Goal: Transaction & Acquisition: Obtain resource

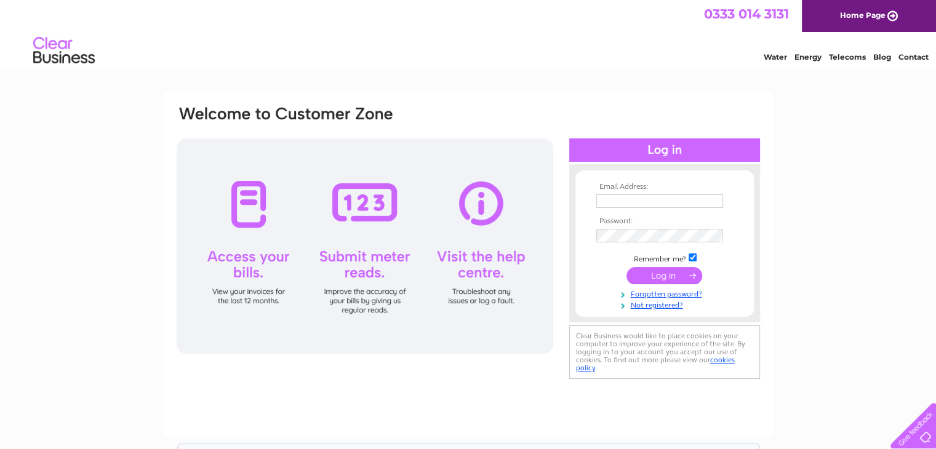
type input "[EMAIL_ADDRESS][DOMAIN_NAME]"
click at [654, 271] on input "submit" at bounding box center [665, 275] width 76 height 17
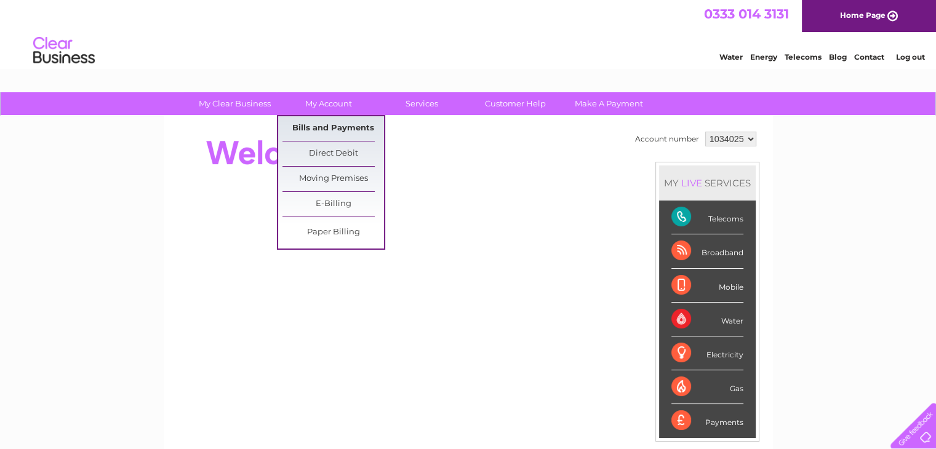
click at [322, 126] on link "Bills and Payments" at bounding box center [334, 128] width 102 height 25
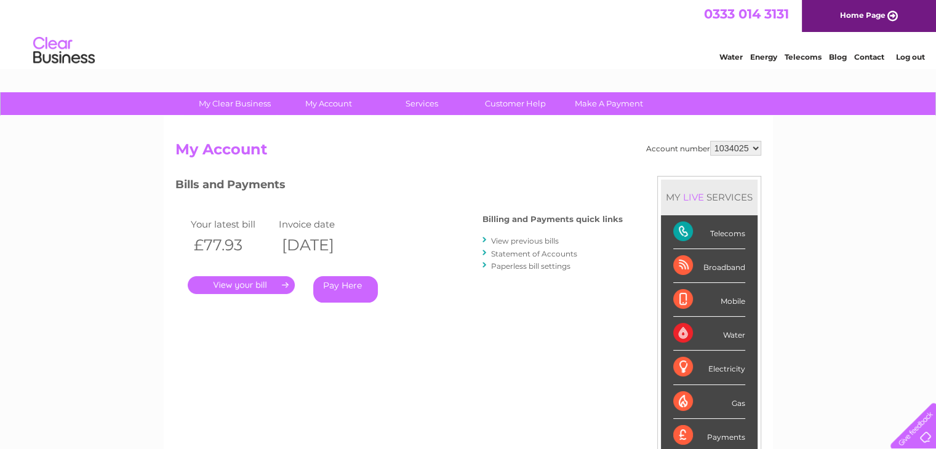
click at [509, 254] on link "Statement of Accounts" at bounding box center [534, 253] width 86 height 9
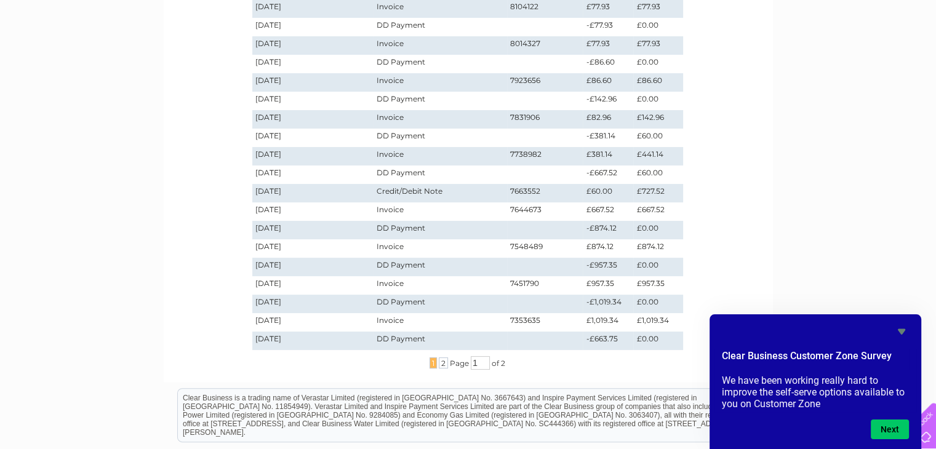
scroll to position [246, 0]
click at [439, 364] on span "2" at bounding box center [443, 361] width 9 height 11
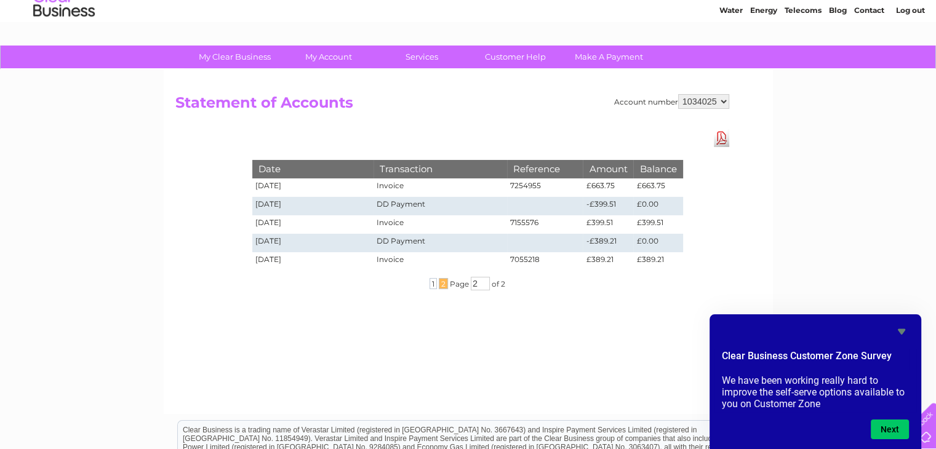
scroll to position [47, 0]
click at [432, 284] on span "1" at bounding box center [433, 283] width 7 height 11
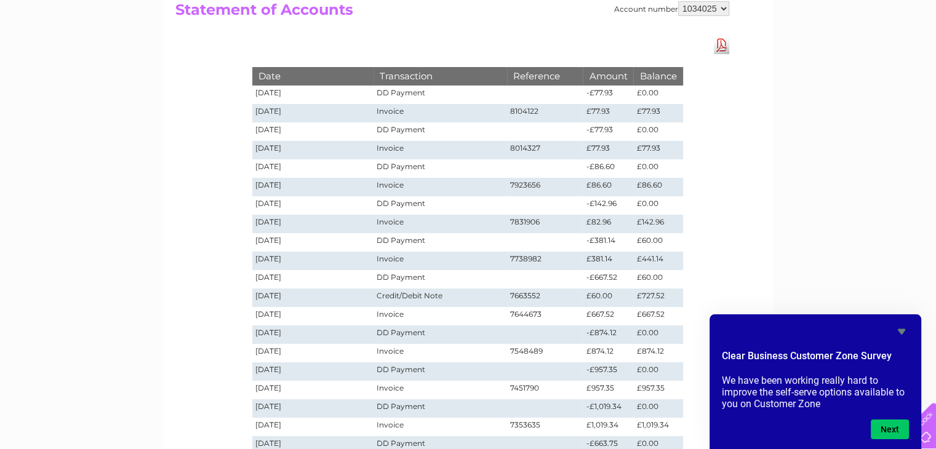
scroll to position [0, 0]
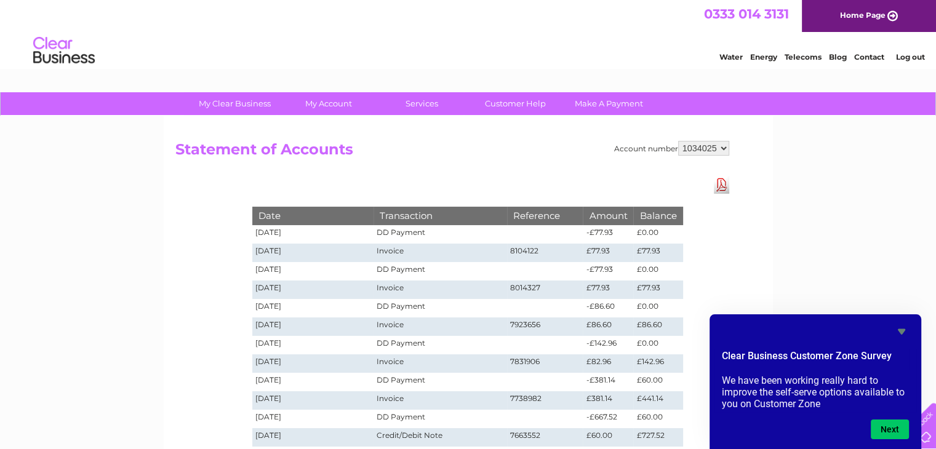
click at [717, 138] on div "Account number 1034025 Statement of Accounts Download Pdf Date Transaction Refe…" at bounding box center [468, 371] width 609 height 510
click at [713, 143] on select "1034025" at bounding box center [703, 148] width 51 height 15
click at [752, 153] on div "Account number 1034025 Statement of Accounts Download Pdf Date Transaction Refe…" at bounding box center [468, 152] width 586 height 23
click at [718, 183] on link "Download Pdf" at bounding box center [721, 185] width 15 height 18
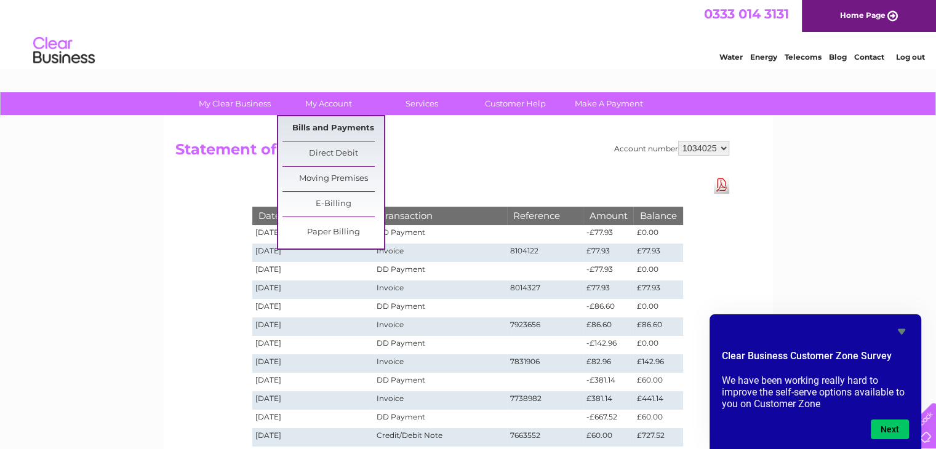
click at [315, 127] on link "Bills and Payments" at bounding box center [334, 128] width 102 height 25
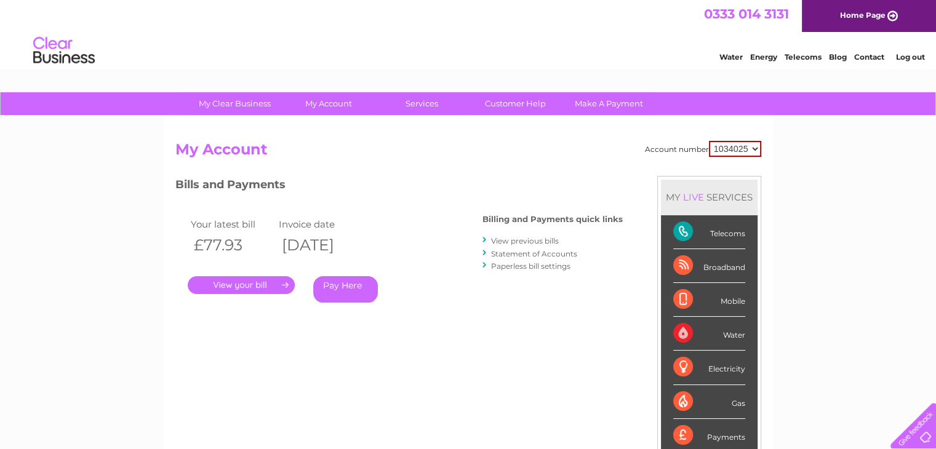
click at [510, 239] on link "View previous bills" at bounding box center [525, 240] width 68 height 9
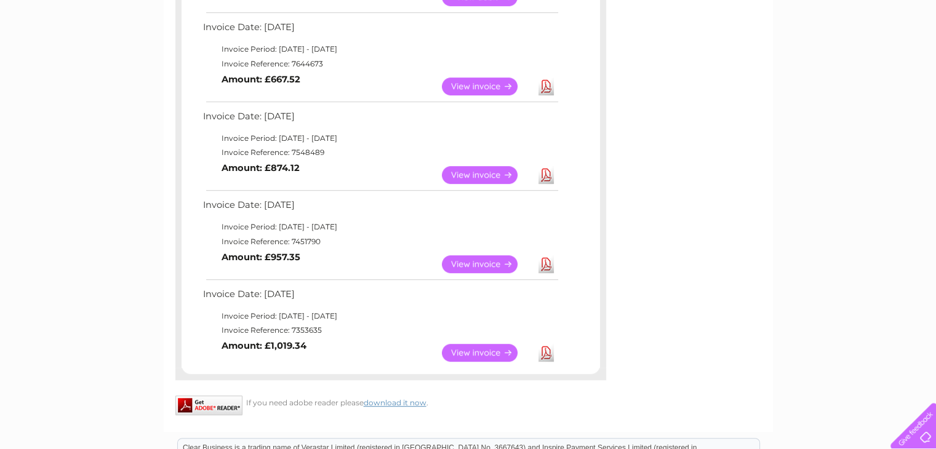
scroll to position [739, 0]
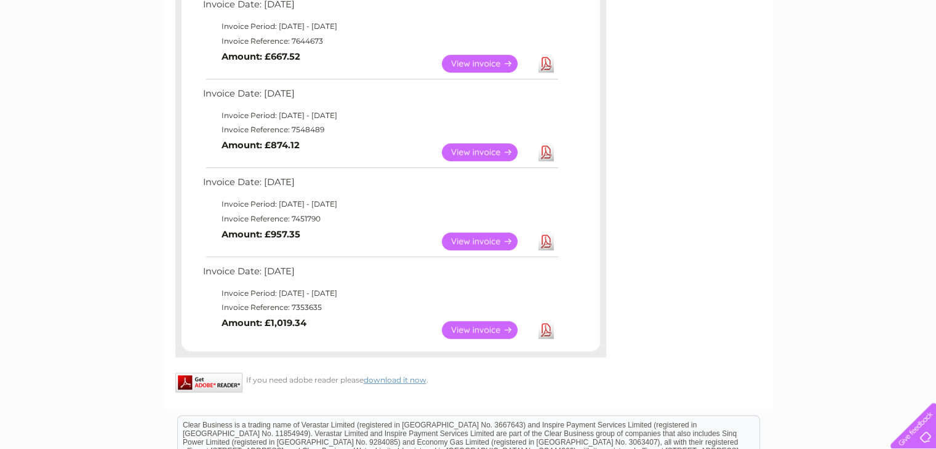
click at [549, 326] on link "Download" at bounding box center [546, 330] width 15 height 18
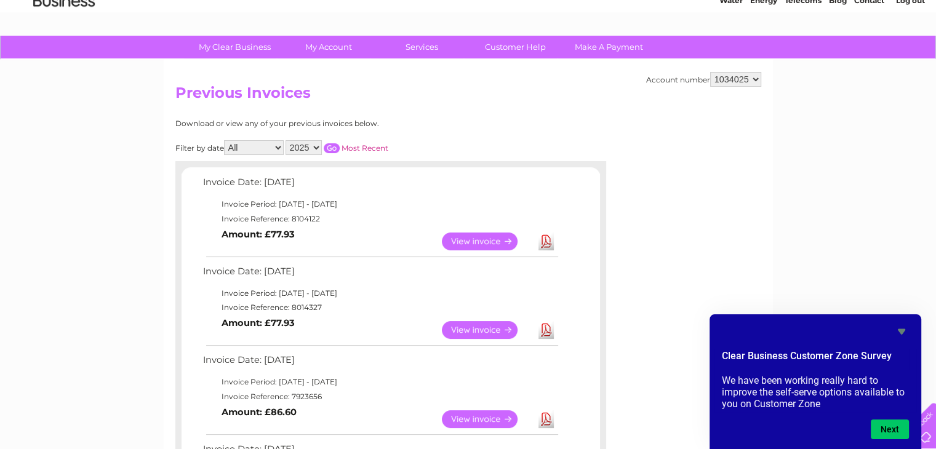
scroll to position [55, 0]
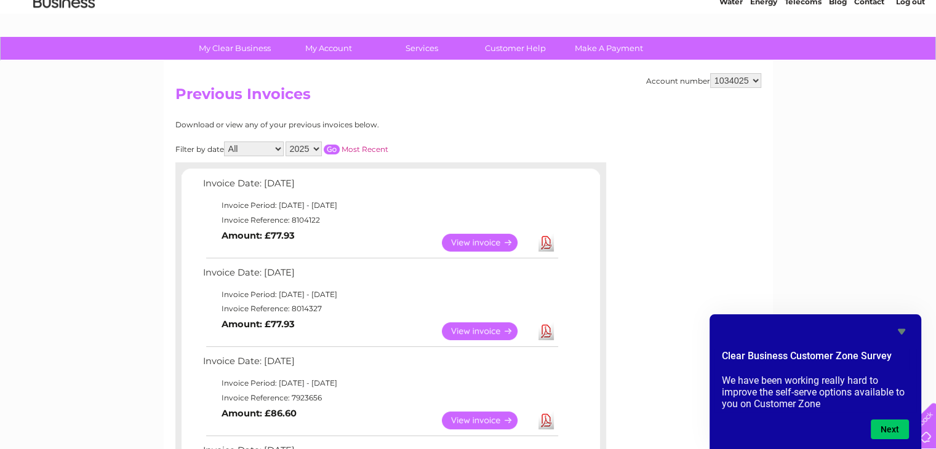
click at [547, 327] on link "Download" at bounding box center [546, 332] width 15 height 18
